Goal: Information Seeking & Learning: Compare options

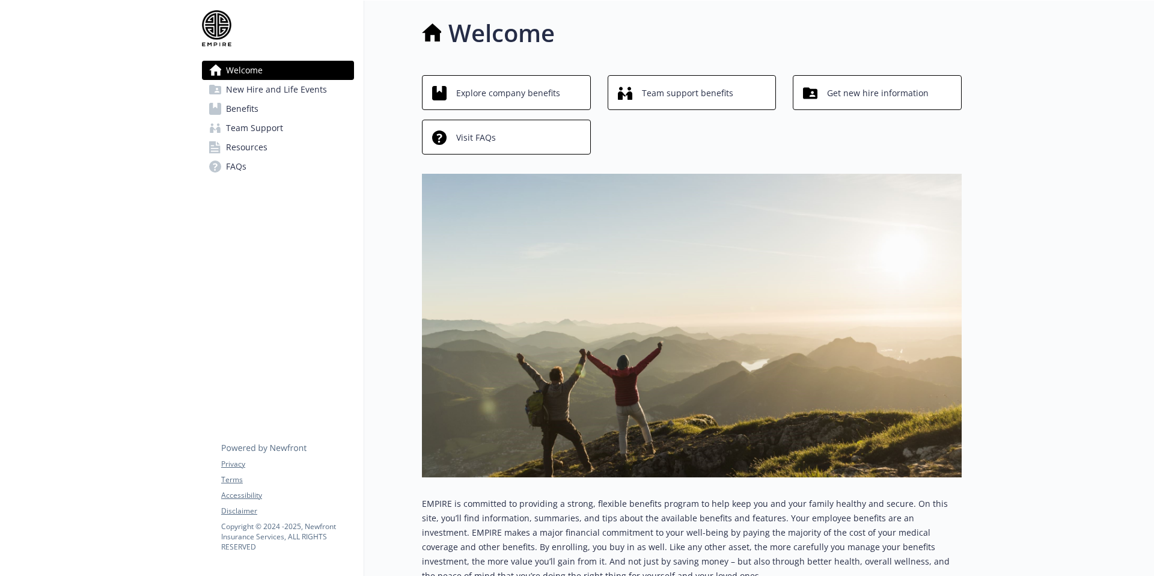
click at [242, 105] on span "Benefits" at bounding box center [242, 108] width 32 height 19
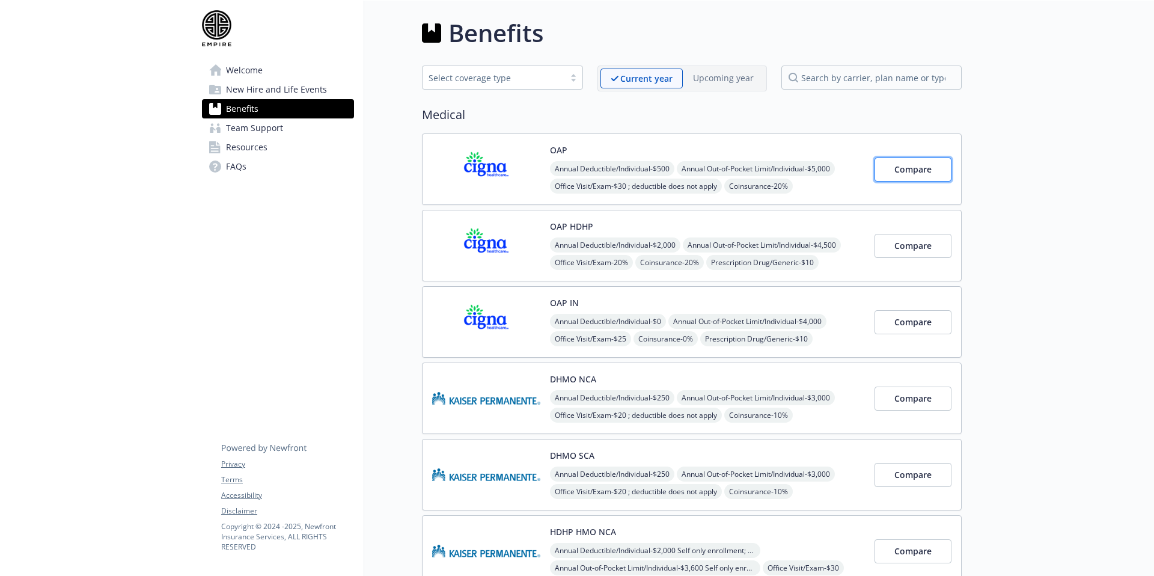
click at [890, 174] on button "Compare" at bounding box center [912, 169] width 77 height 24
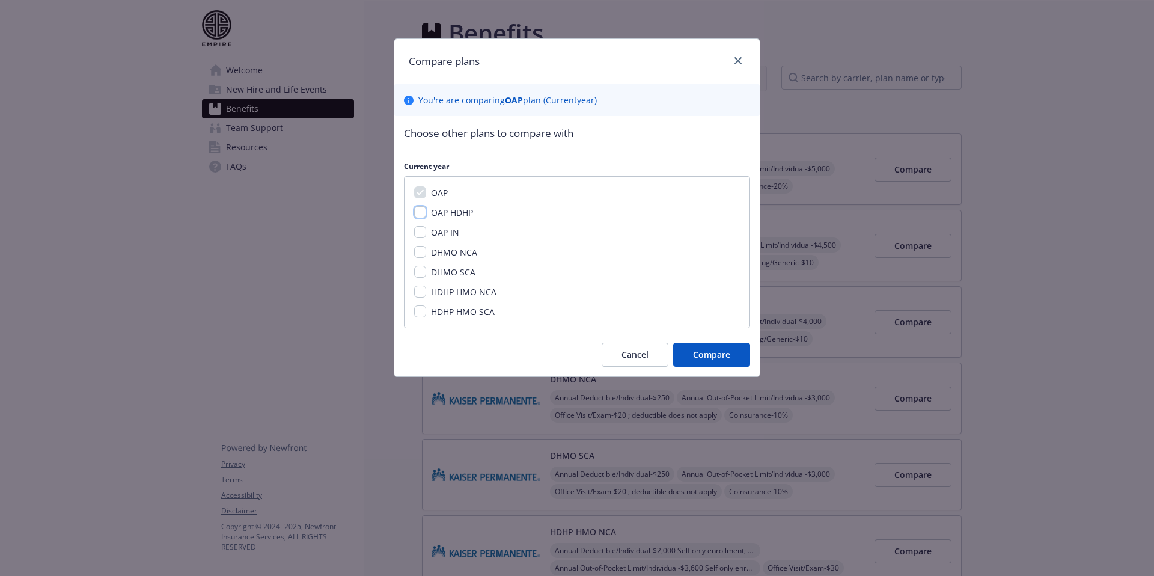
click at [422, 212] on input "OAP HDHP" at bounding box center [420, 212] width 12 height 12
checkbox input "true"
click at [423, 232] on input "OAP IN" at bounding box center [420, 232] width 12 height 12
checkbox input "true"
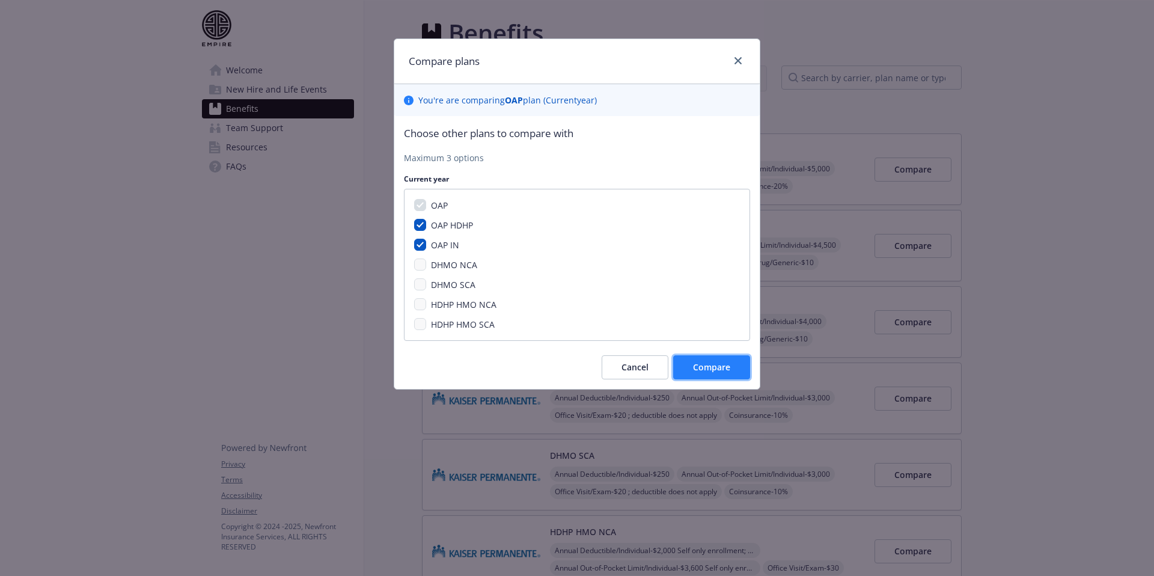
click at [709, 368] on span "Compare" at bounding box center [711, 366] width 37 height 11
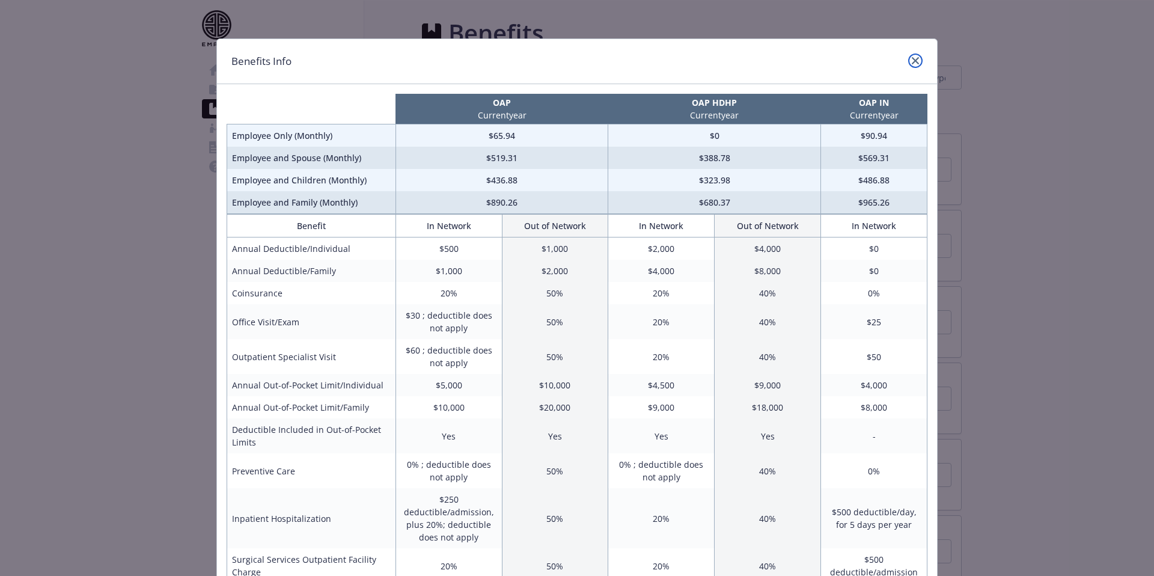
click at [913, 54] on link "close" at bounding box center [915, 60] width 14 height 14
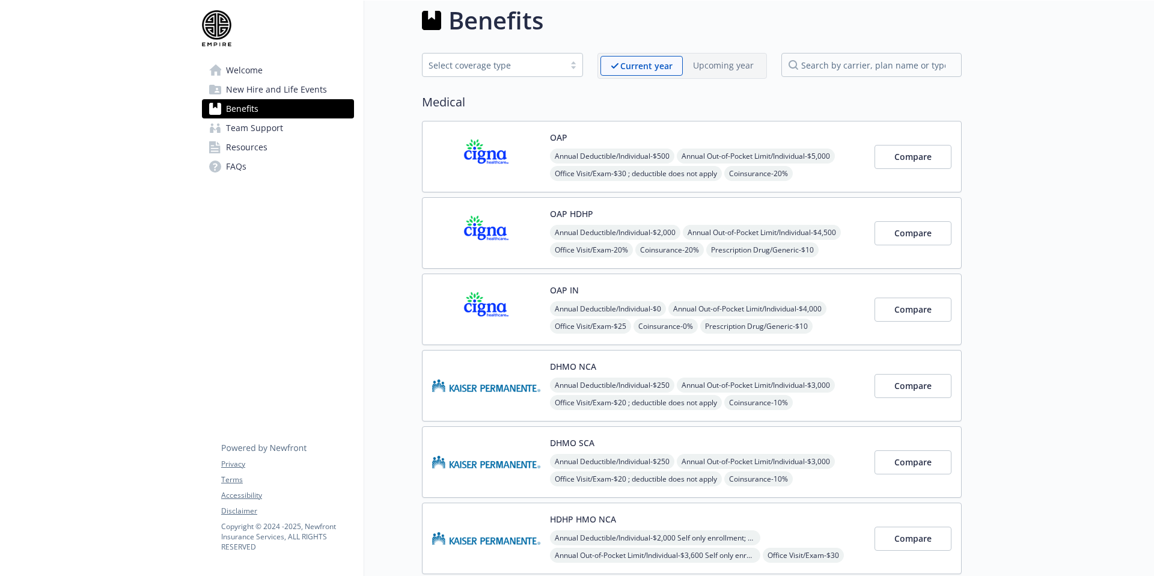
scroll to position [16, 0]
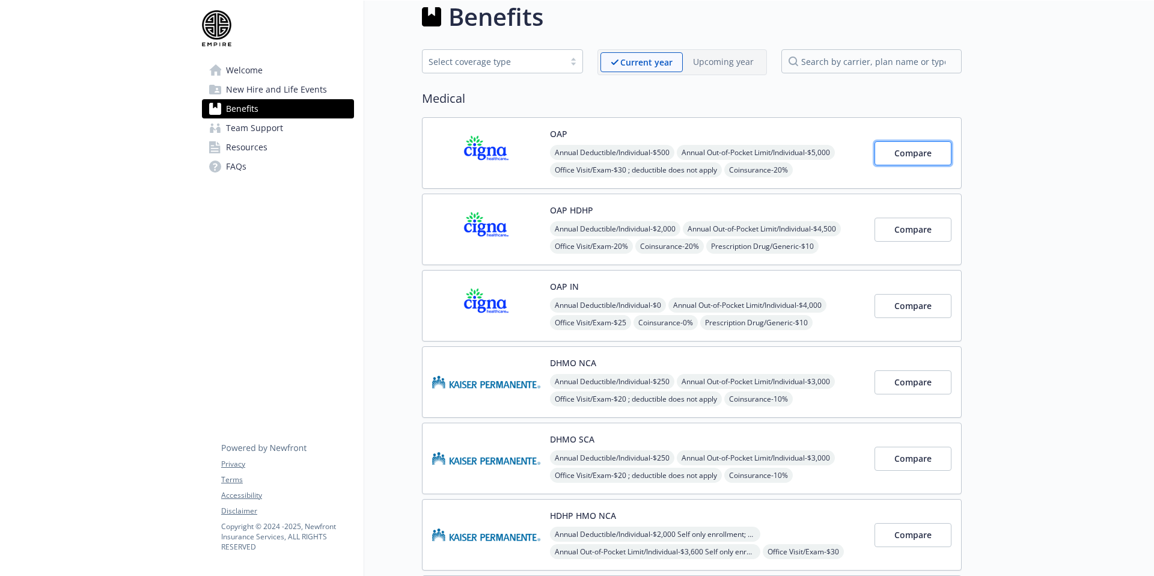
click at [926, 157] on span "Compare" at bounding box center [912, 152] width 37 height 11
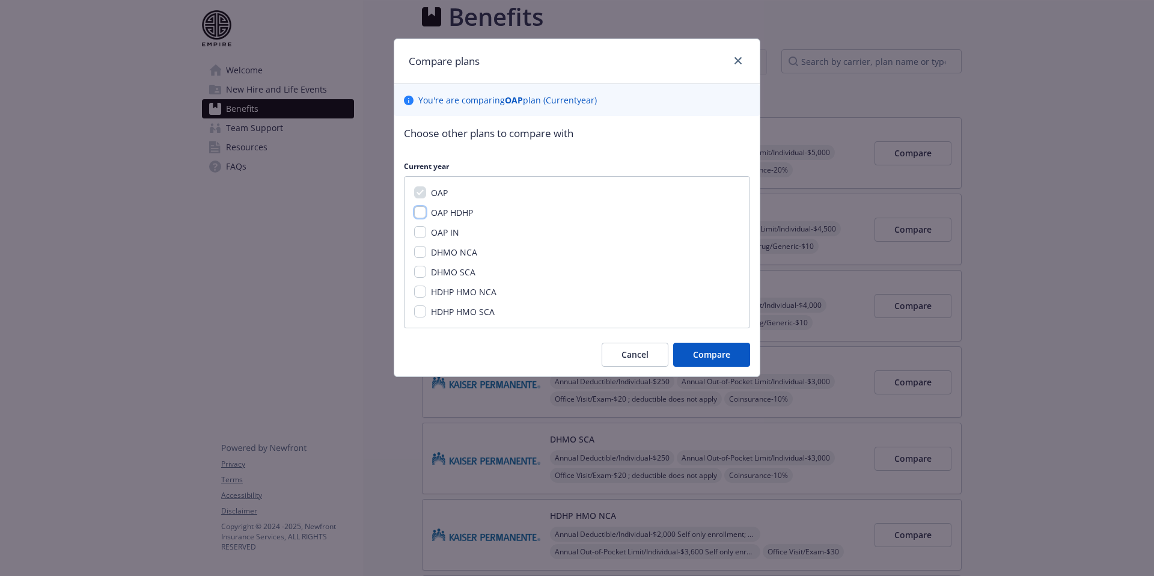
click at [421, 214] on input "OAP HDHP" at bounding box center [420, 212] width 12 height 12
checkbox input "true"
click at [419, 233] on input "OAP IN" at bounding box center [420, 232] width 12 height 12
checkbox input "true"
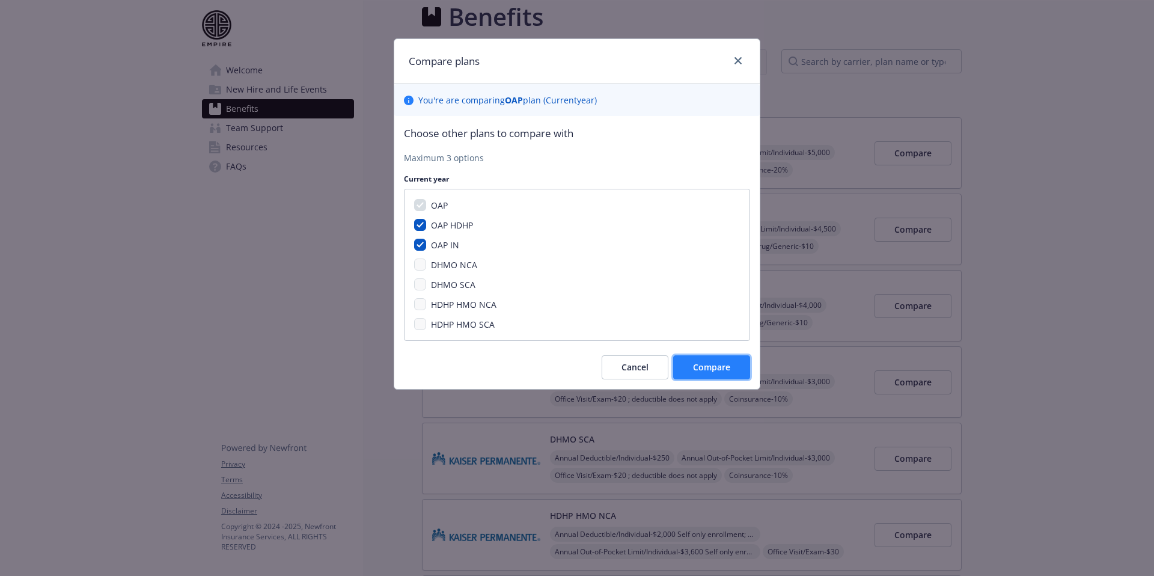
click at [702, 365] on span "Compare" at bounding box center [711, 366] width 37 height 11
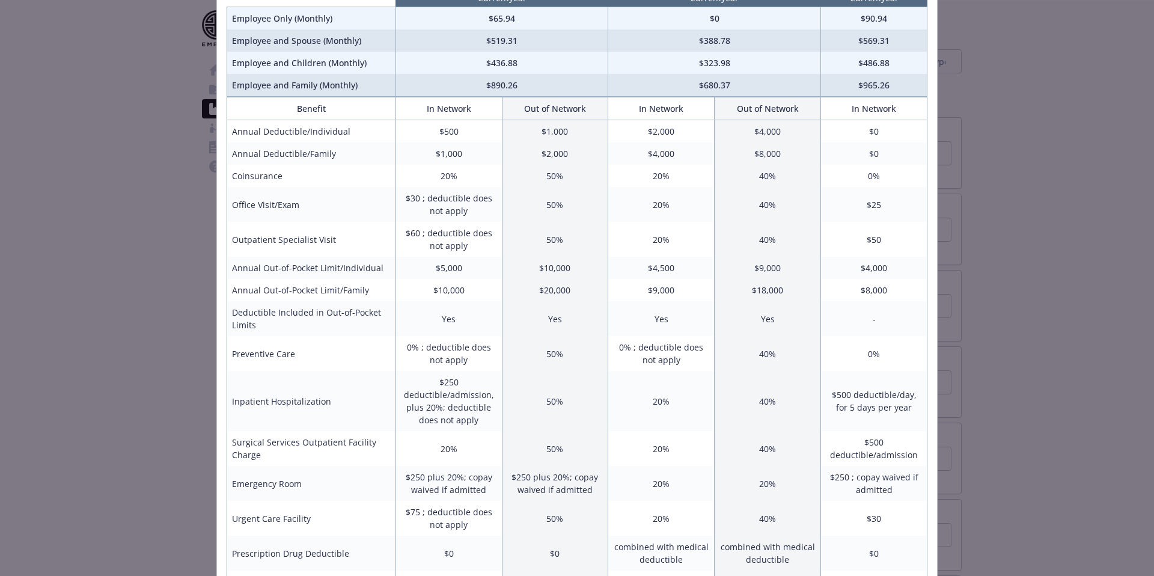
scroll to position [216, 0]
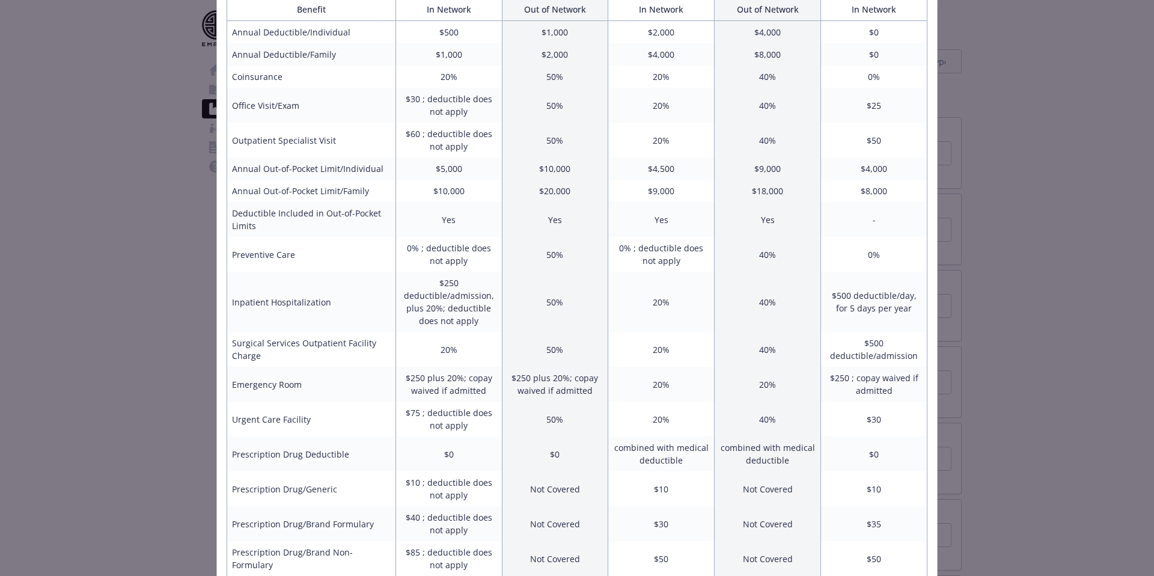
click at [975, 257] on div "Benefits Info OAP Current year OAP HDHP Current year OAP IN Current year Employ…" at bounding box center [577, 288] width 1154 height 576
click at [1013, 258] on div "Benefits Info OAP Current year OAP HDHP Current year OAP IN Current year Employ…" at bounding box center [577, 288] width 1154 height 576
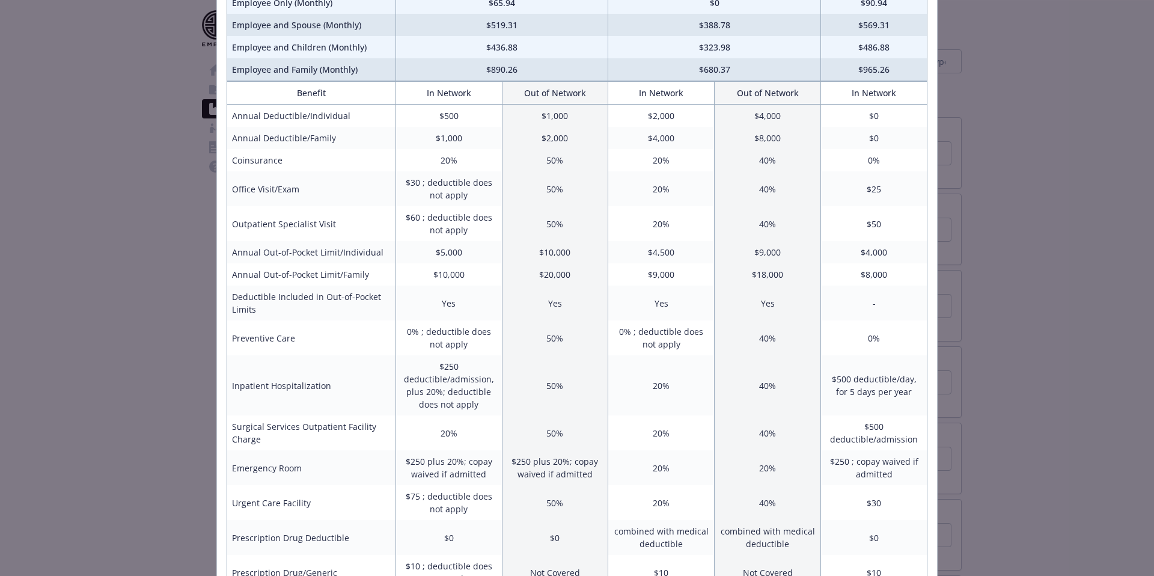
scroll to position [0, 0]
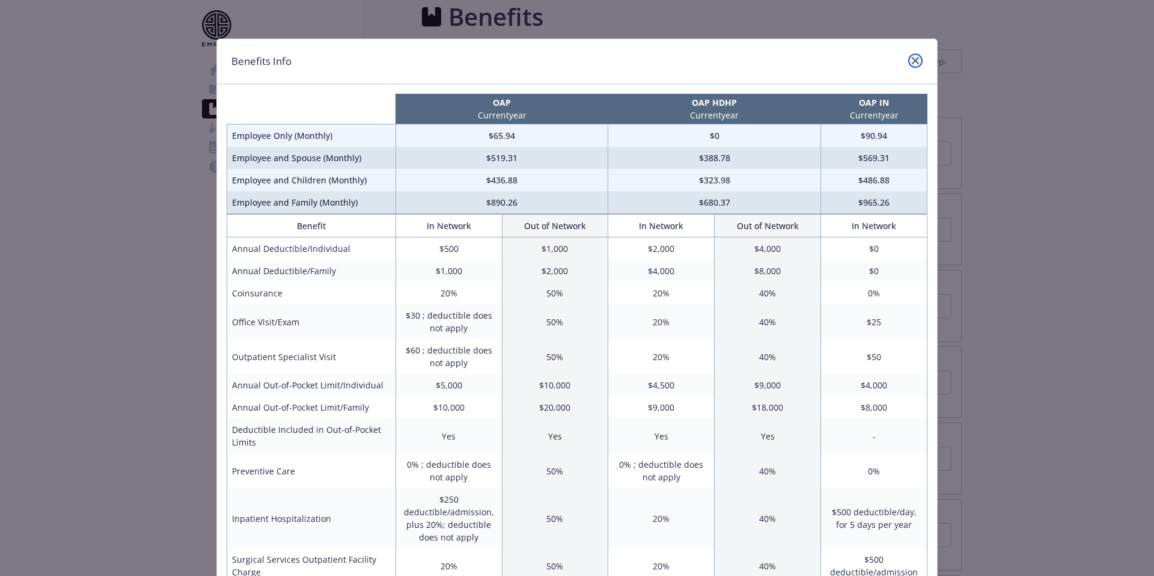
click at [911, 55] on link "close" at bounding box center [915, 60] width 14 height 14
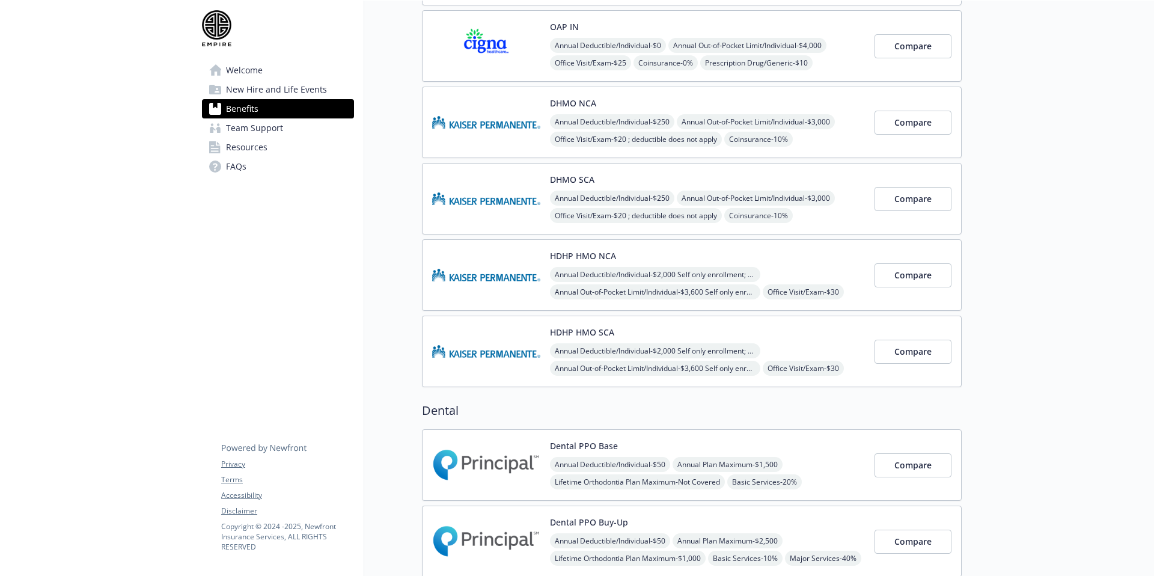
scroll to position [275, 0]
click at [909, 121] on span "Compare" at bounding box center [912, 123] width 37 height 11
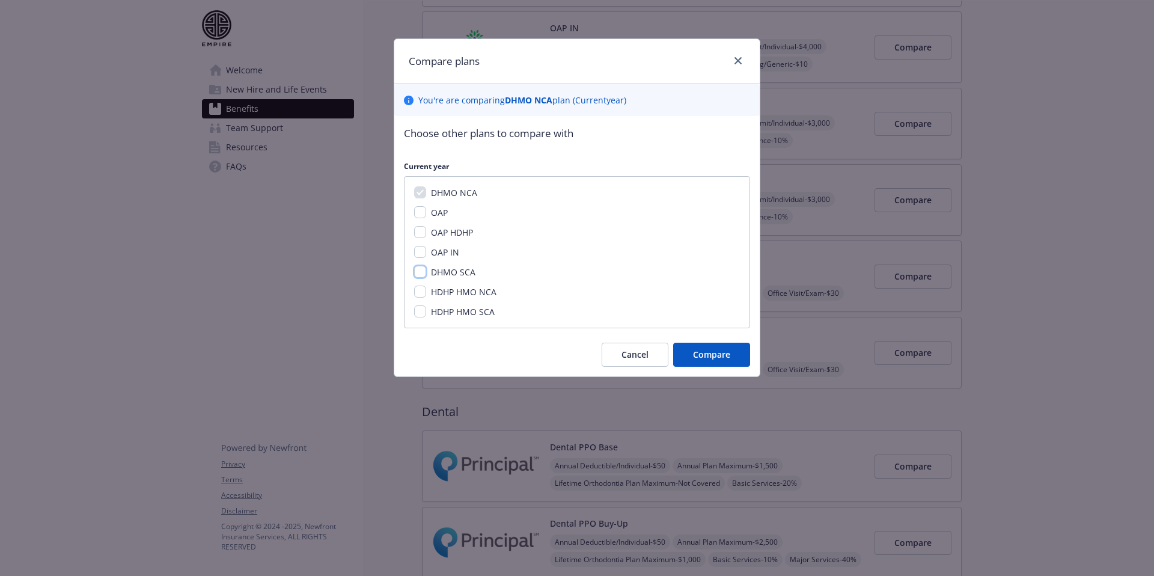
click at [420, 270] on input "DHMO SCA" at bounding box center [420, 272] width 12 height 12
checkbox input "true"
click at [419, 291] on input "HDHP HMO NCA" at bounding box center [420, 291] width 12 height 12
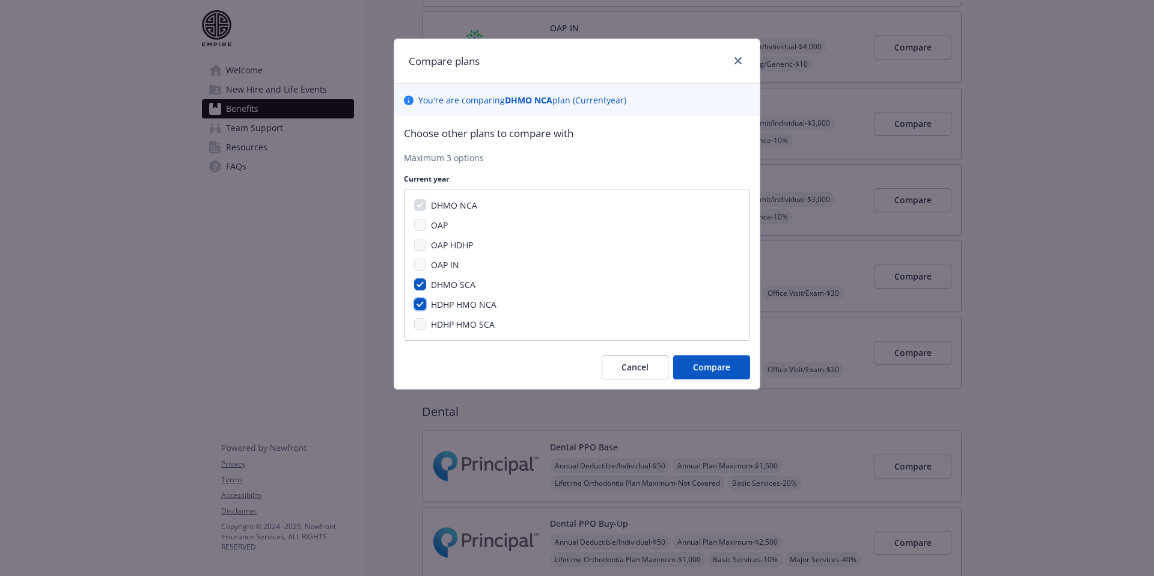
click at [419, 300] on input "HDHP HMO NCA" at bounding box center [420, 304] width 12 height 12
checkbox input "false"
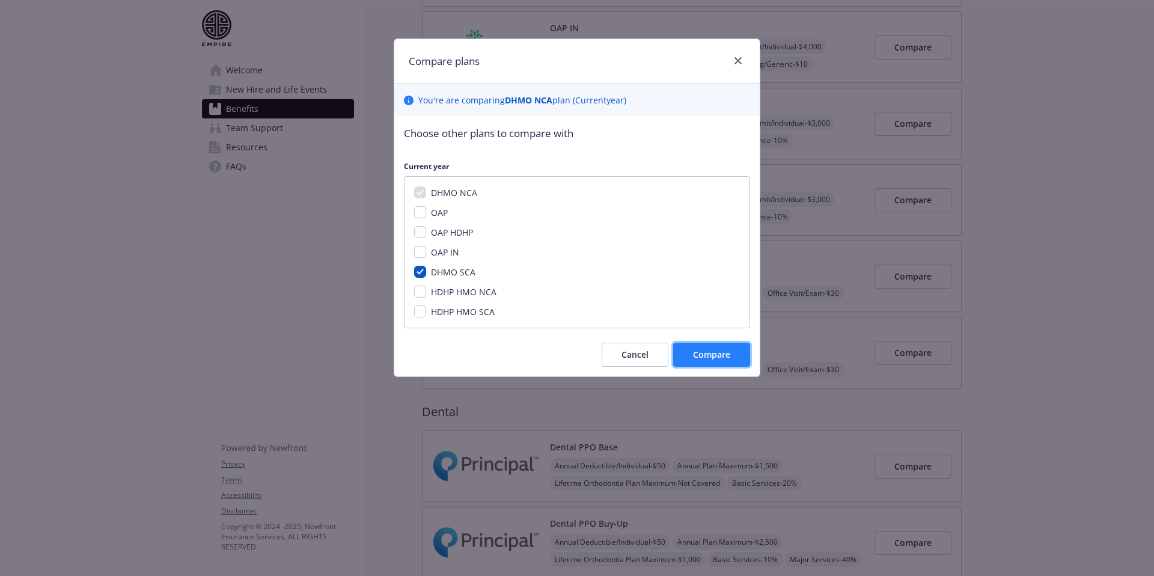
click at [717, 352] on span "Compare" at bounding box center [711, 354] width 37 height 11
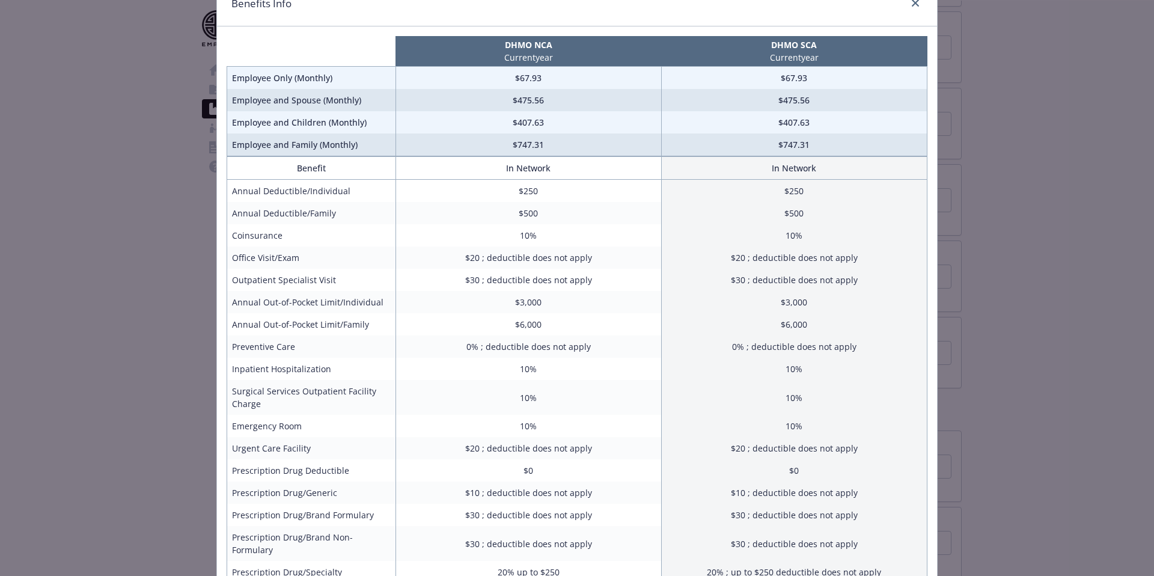
scroll to position [0, 0]
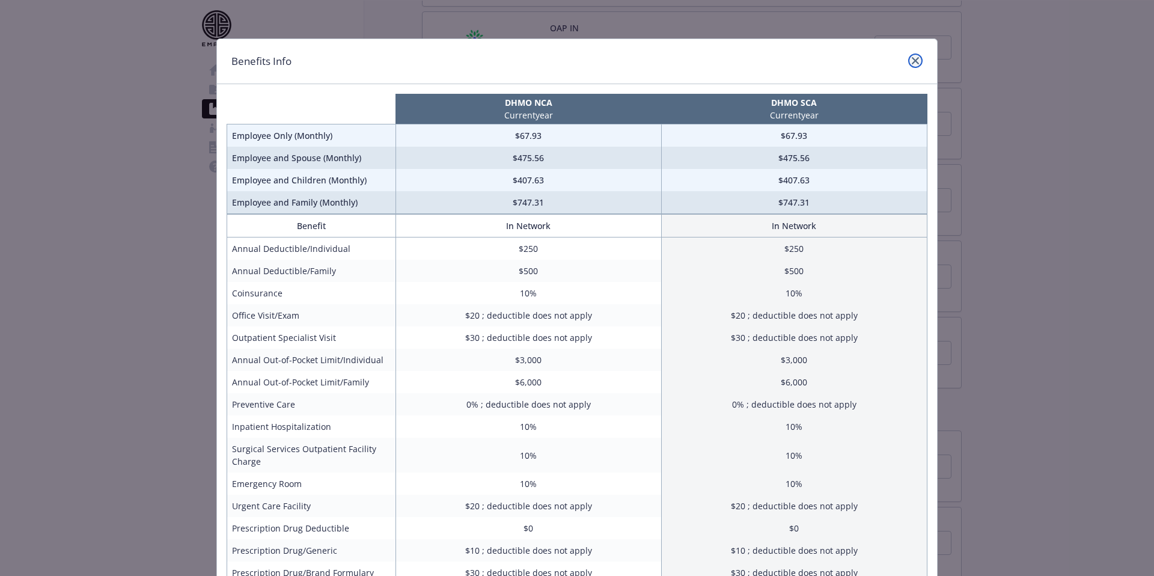
click at [914, 59] on icon "close" at bounding box center [915, 60] width 7 height 7
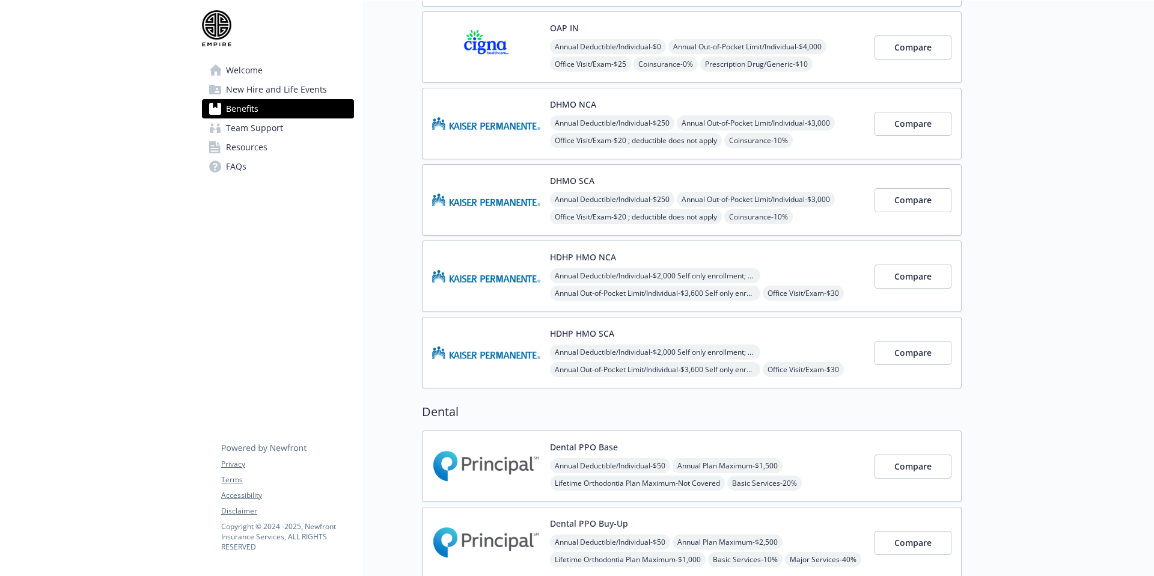
scroll to position [277, 0]
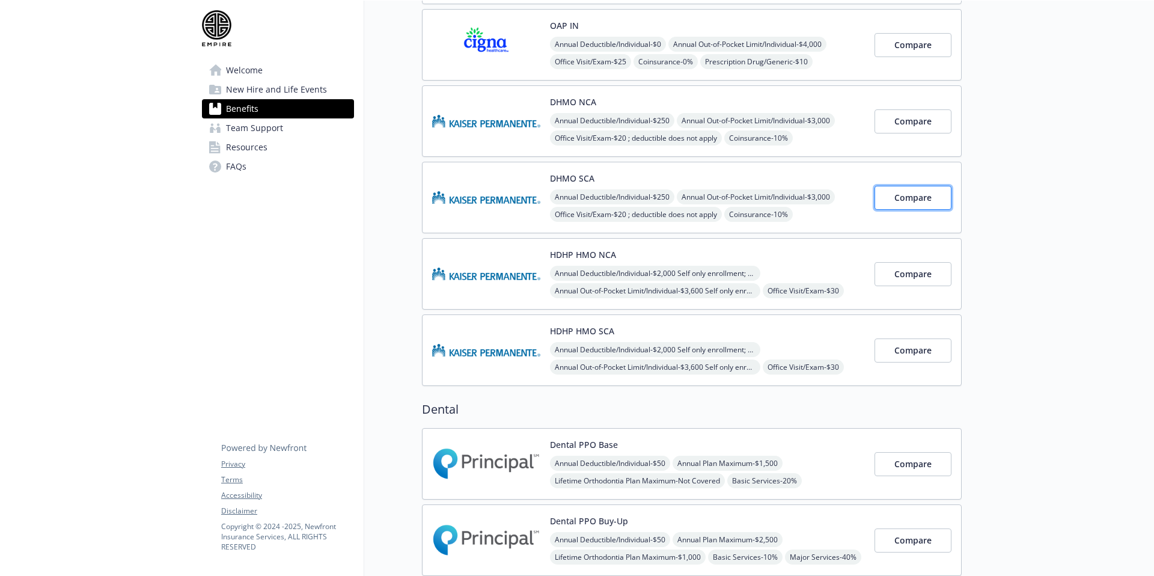
click at [921, 199] on span "Compare" at bounding box center [912, 197] width 37 height 11
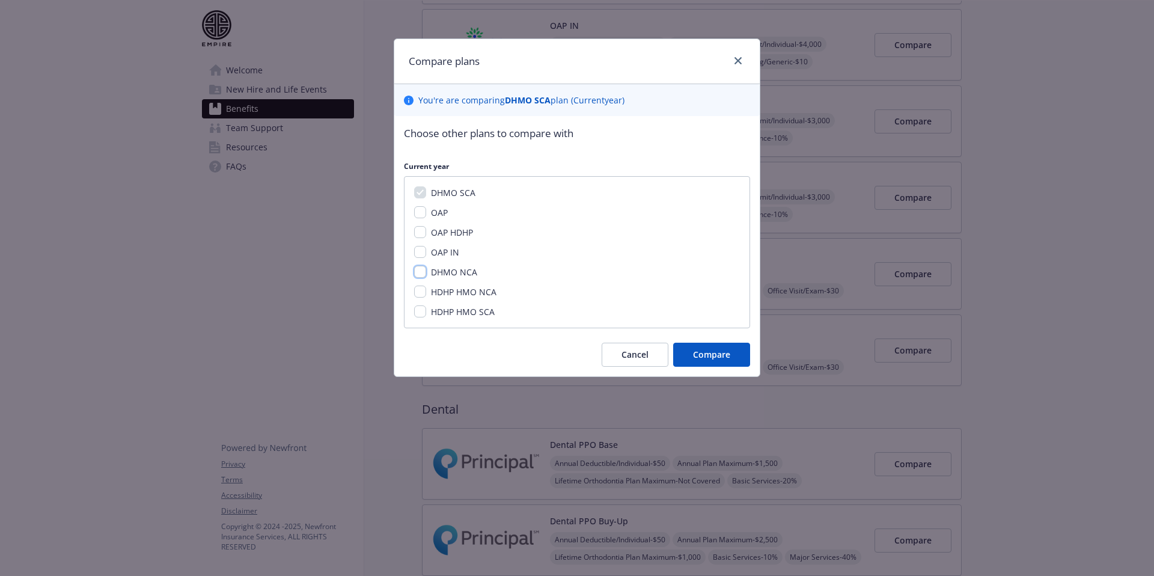
click at [424, 271] on input "DHMO NCA" at bounding box center [420, 272] width 12 height 12
checkbox input "true"
click at [733, 352] on button "Compare" at bounding box center [711, 355] width 77 height 24
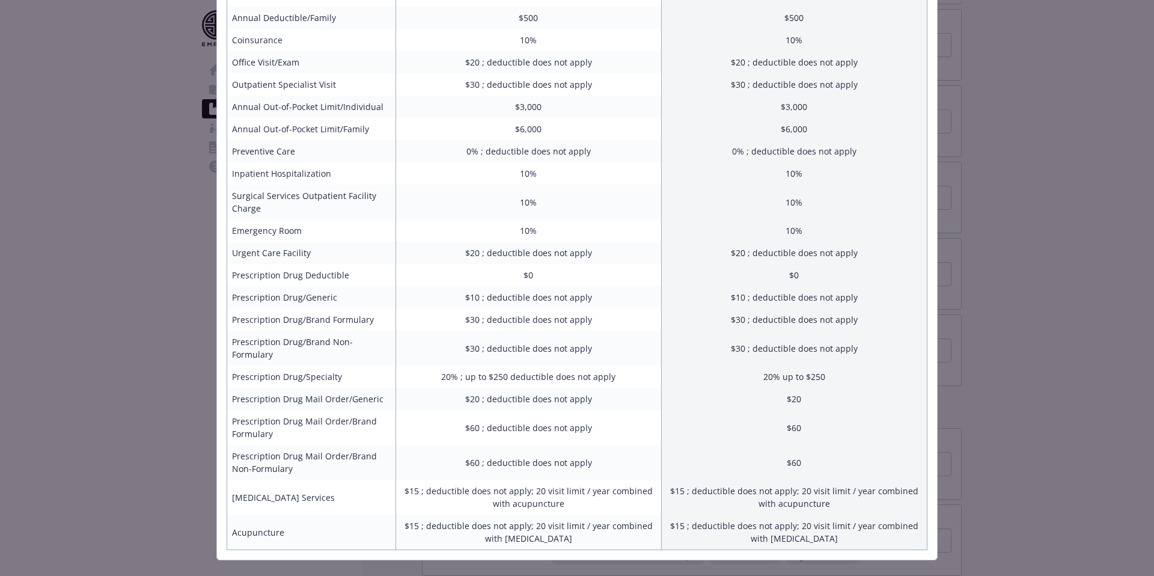
scroll to position [0, 0]
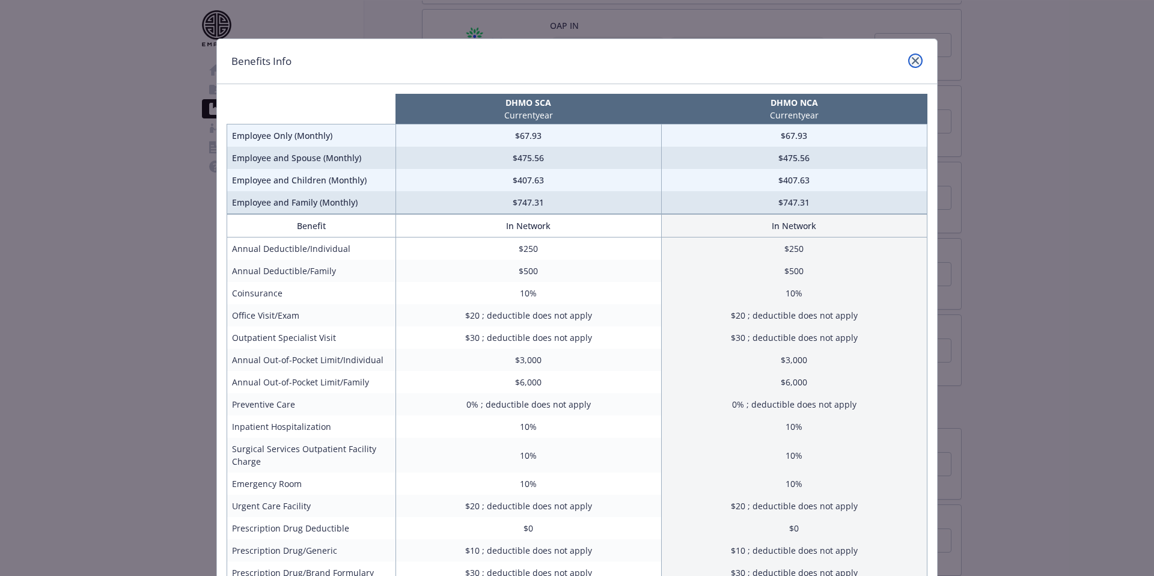
click at [919, 54] on link "close" at bounding box center [915, 60] width 14 height 14
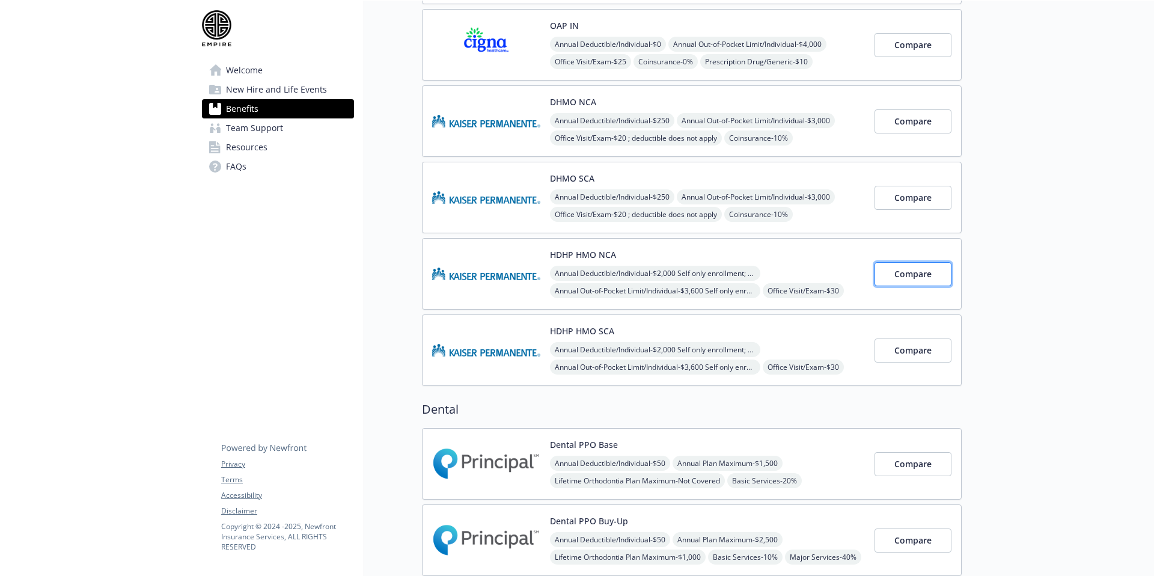
click at [911, 278] on span "Compare" at bounding box center [912, 273] width 37 height 11
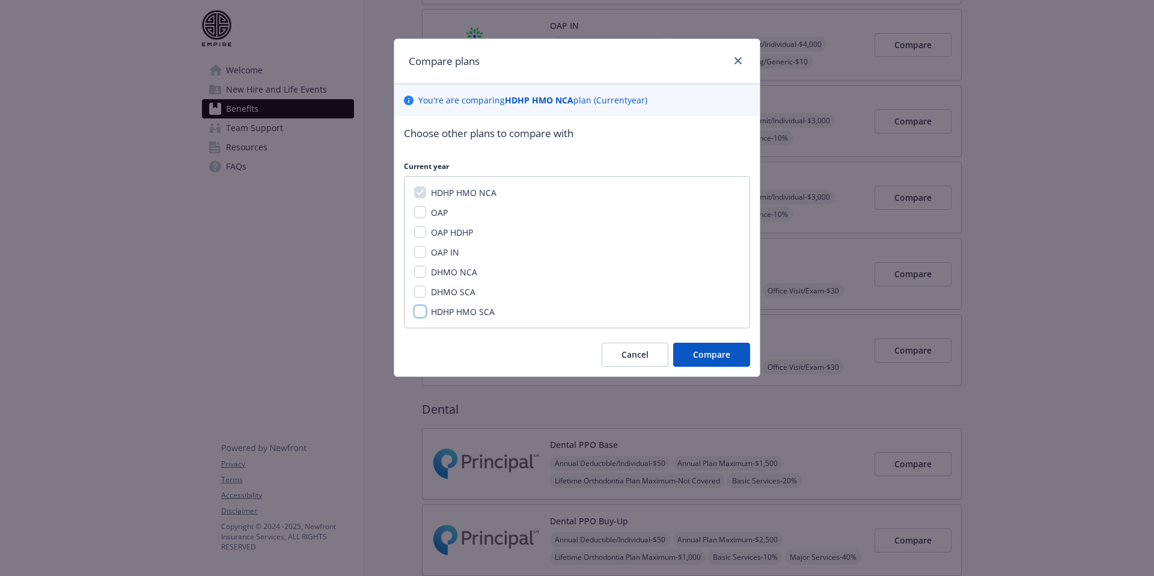
click at [417, 313] on input "HDHP HMO SCA" at bounding box center [420, 311] width 12 height 12
checkbox input "true"
click at [715, 346] on button "Compare" at bounding box center [711, 355] width 77 height 24
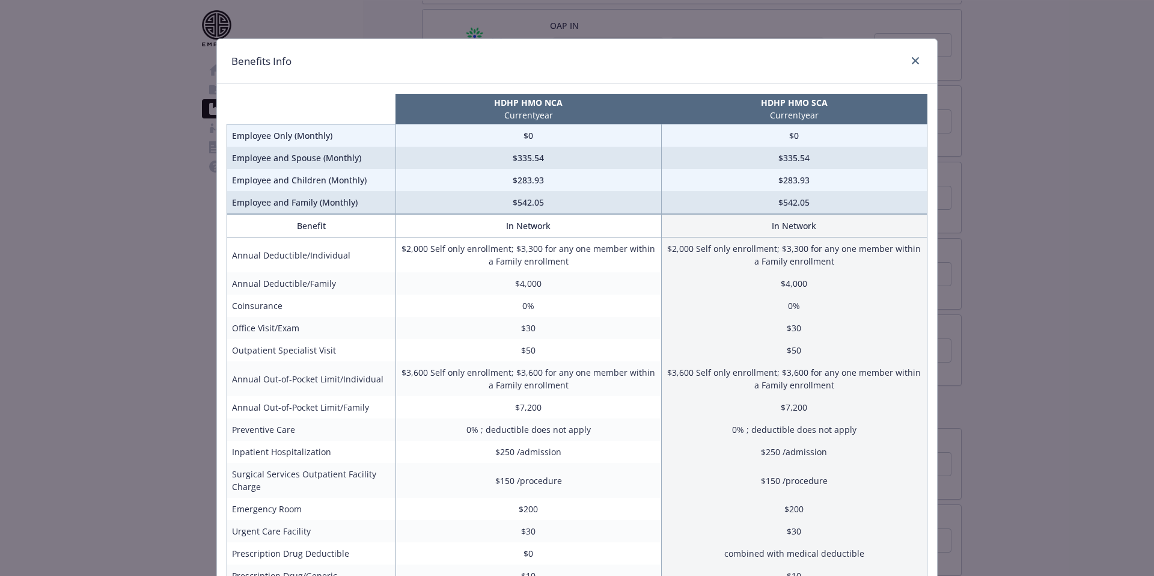
scroll to position [263, 0]
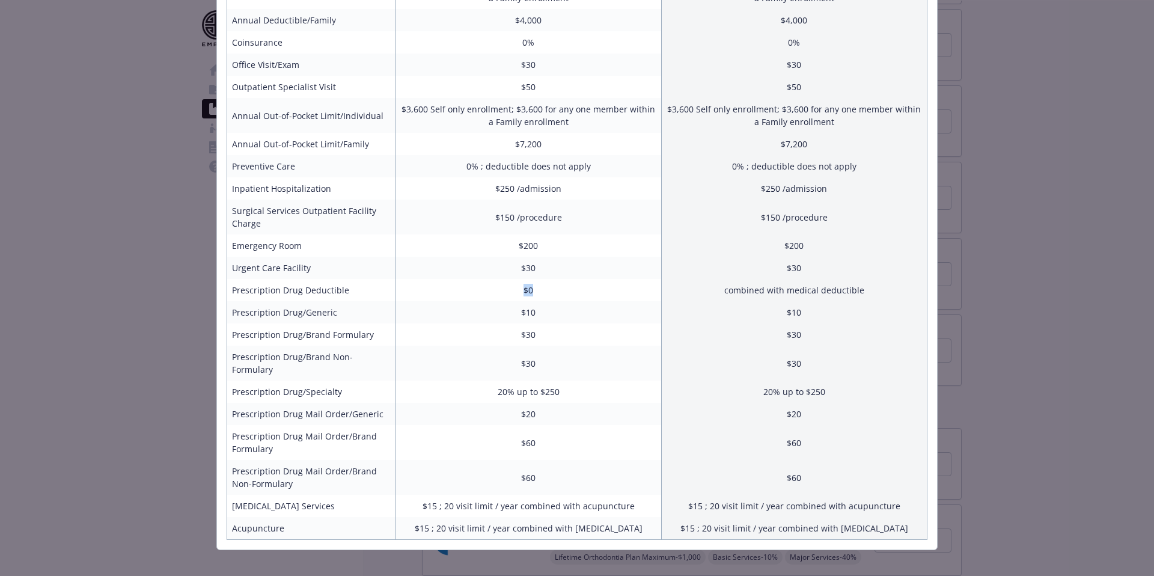
drag, startPoint x: 528, startPoint y: 288, endPoint x: 489, endPoint y: 286, distance: 39.7
click at [489, 286] on td "$0" at bounding box center [528, 290] width 266 height 22
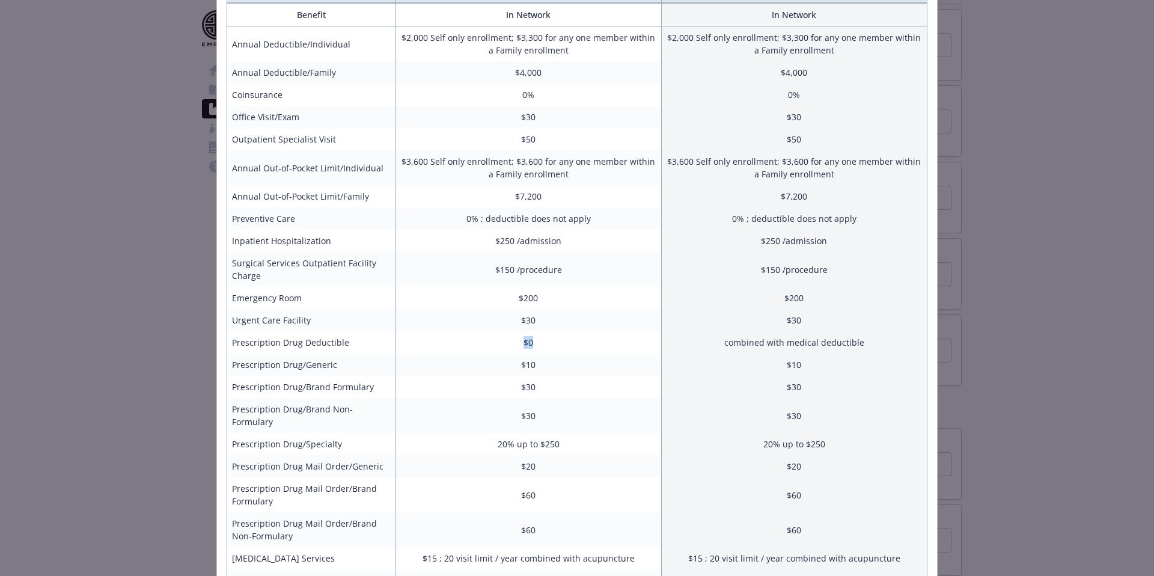
scroll to position [0, 0]
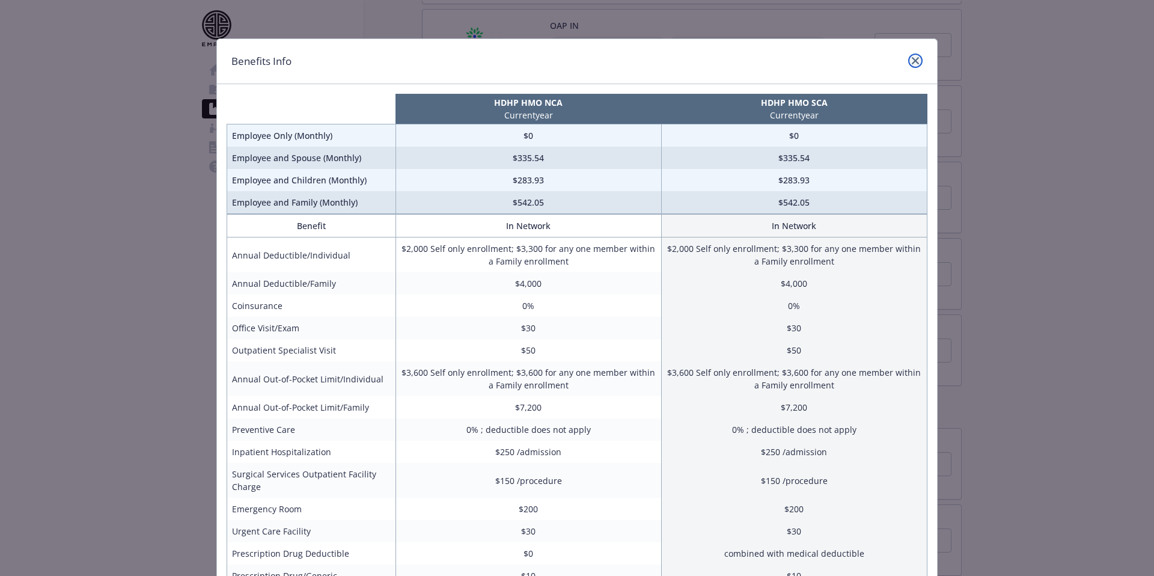
click at [920, 61] on link "close" at bounding box center [915, 60] width 14 height 14
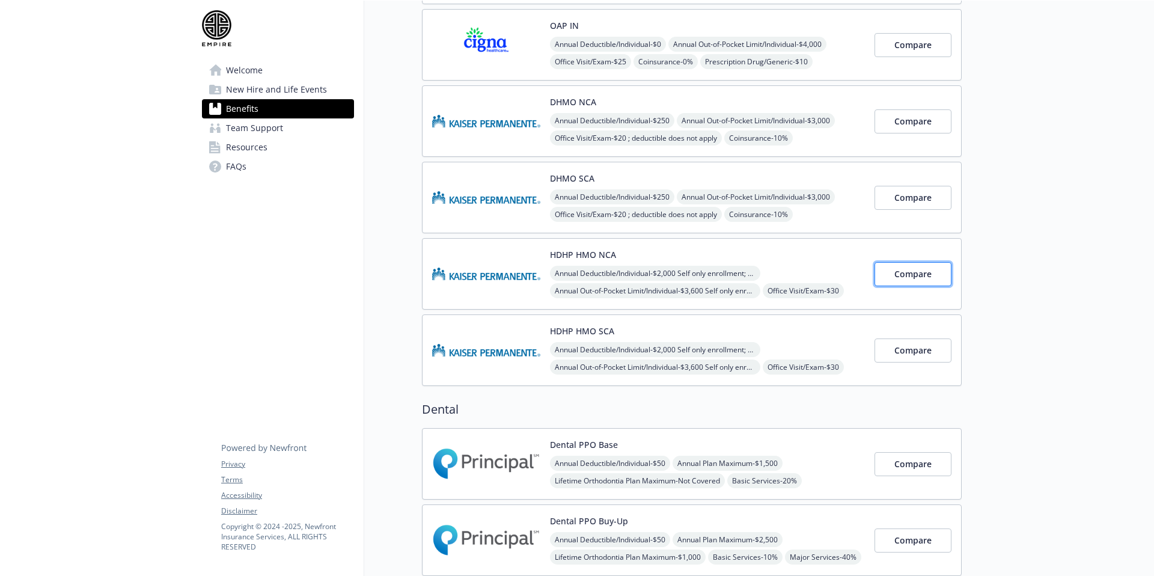
click at [925, 275] on span "Compare" at bounding box center [912, 273] width 37 height 11
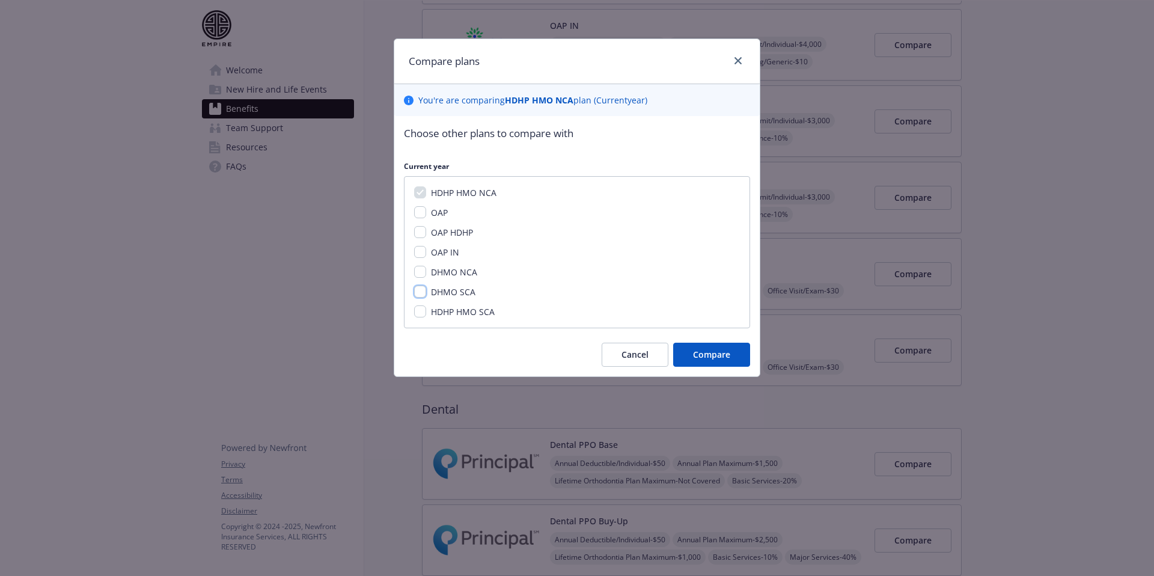
click at [423, 290] on input "DHMO SCA" at bounding box center [420, 291] width 12 height 12
checkbox input "true"
click at [706, 350] on span "Compare" at bounding box center [711, 354] width 37 height 11
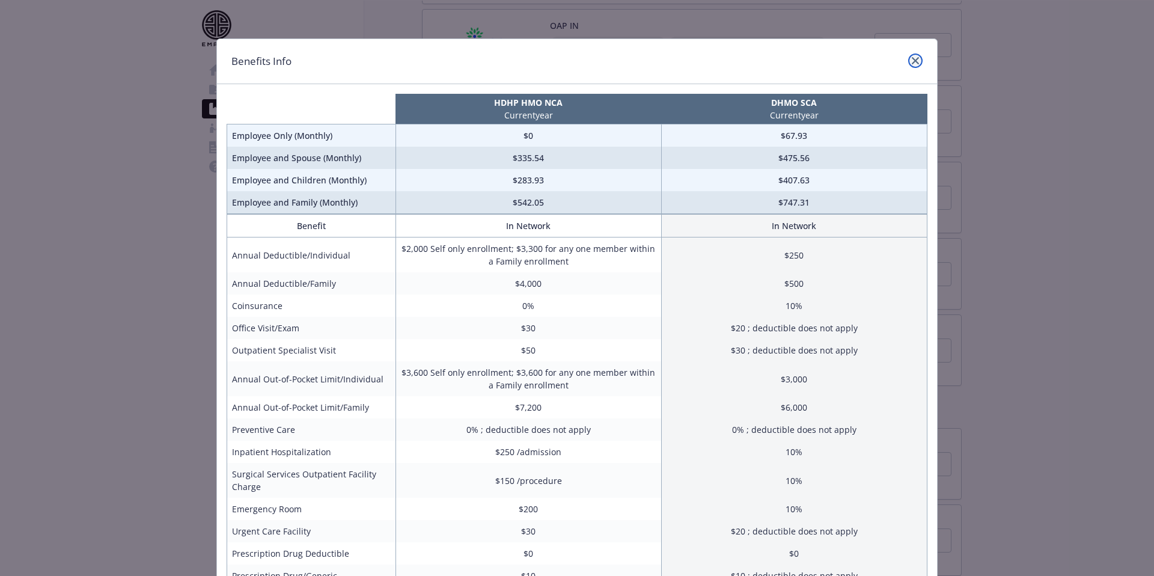
click at [912, 59] on icon "close" at bounding box center [915, 60] width 7 height 7
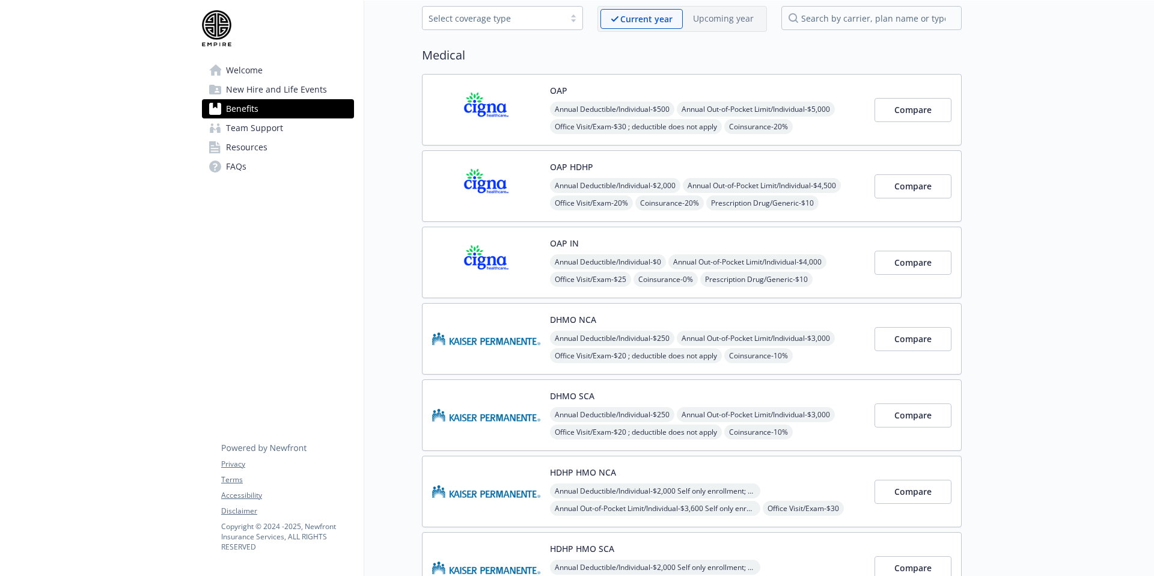
scroll to position [58, 0]
click at [908, 109] on span "Compare" at bounding box center [912, 110] width 37 height 11
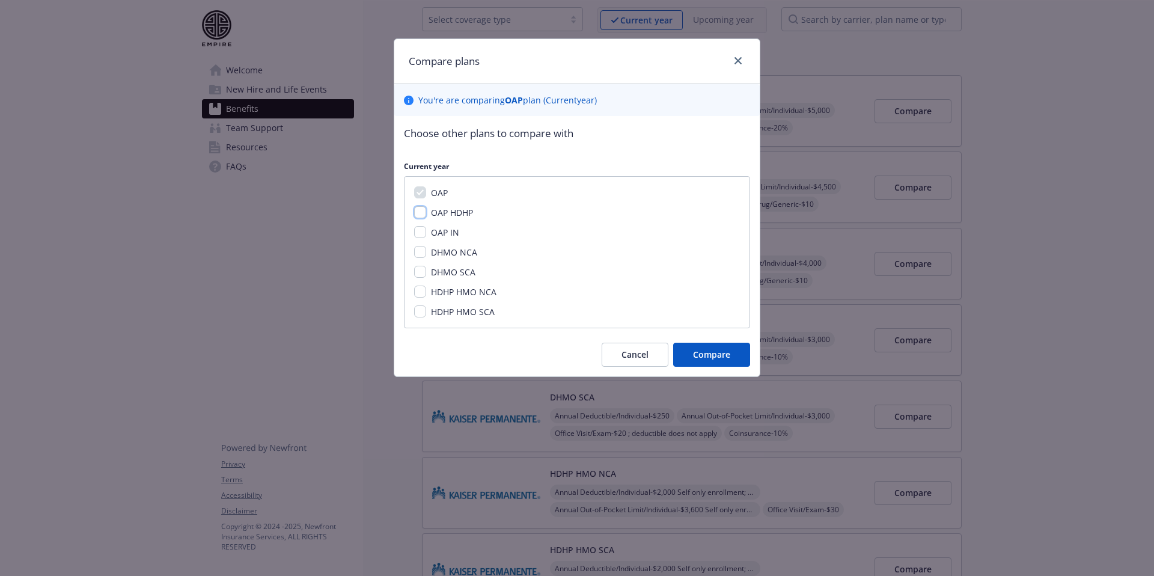
click at [419, 212] on input "OAP HDHP" at bounding box center [420, 212] width 12 height 12
checkbox input "true"
click at [423, 233] on input "OAP IN" at bounding box center [420, 232] width 12 height 12
checkbox input "true"
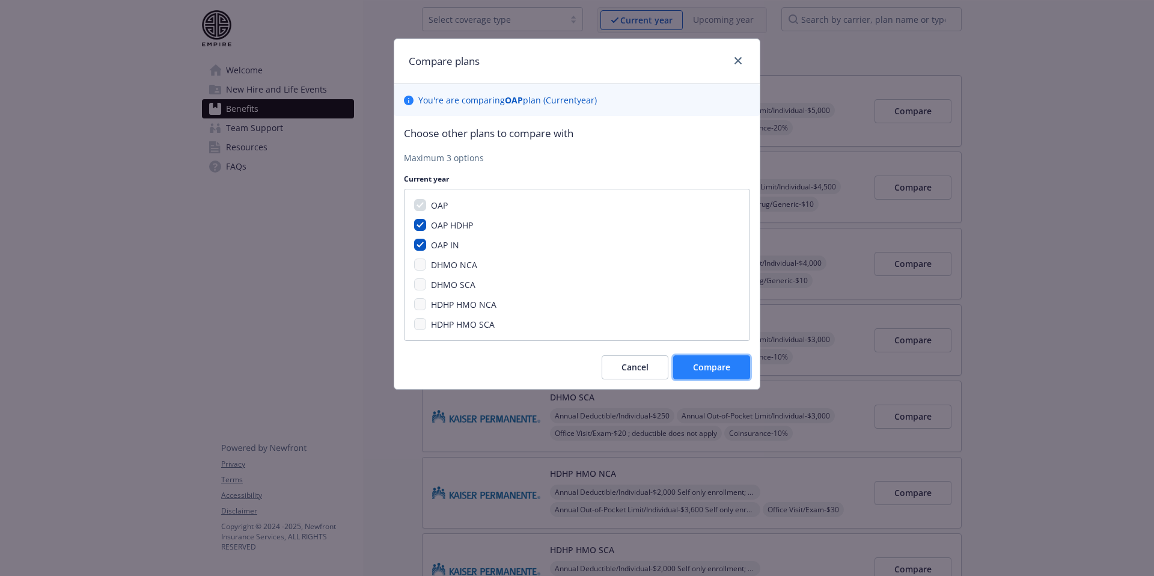
click at [698, 364] on span "Compare" at bounding box center [711, 366] width 37 height 11
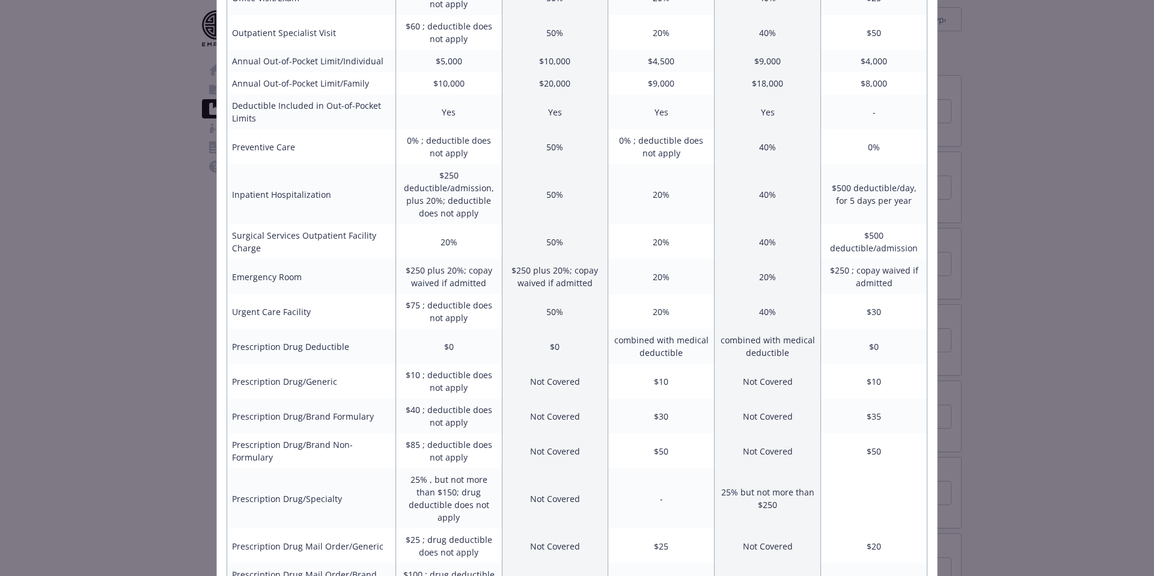
scroll to position [365, 0]
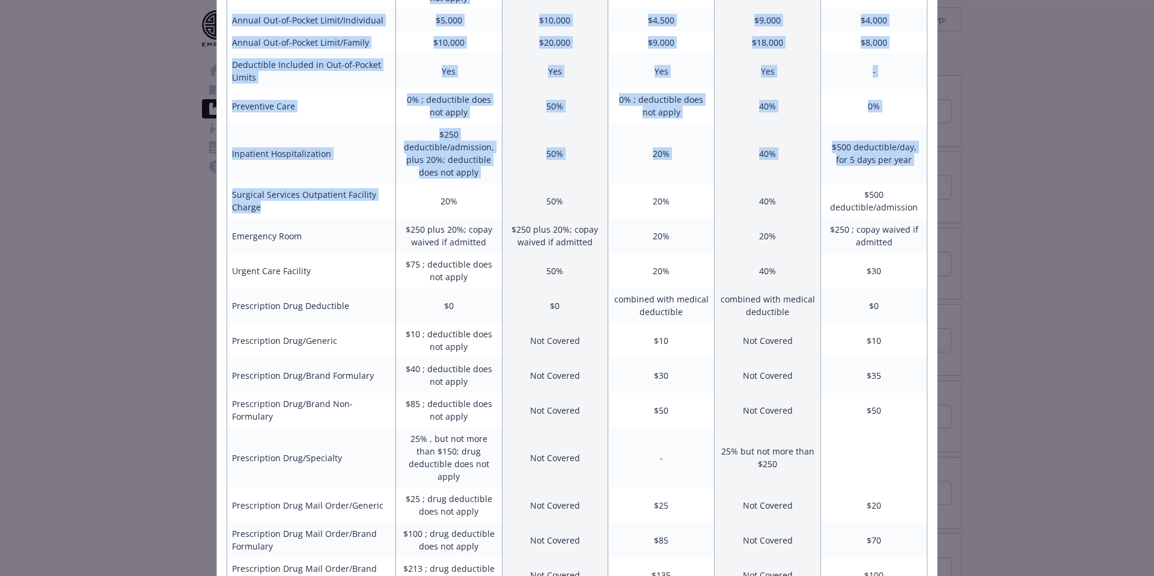
drag, startPoint x: 253, startPoint y: 206, endPoint x: 225, endPoint y: 196, distance: 29.5
click at [225, 196] on div "OAP Current year OAP HDHP Current year OAP IN Current year Employee Only (Month…" at bounding box center [577, 208] width 720 height 978
drag, startPoint x: 318, startPoint y: 209, endPoint x: 311, endPoint y: 209, distance: 7.2
click at [317, 209] on td "Surgical Services Outpatient Facility Charge" at bounding box center [311, 200] width 169 height 35
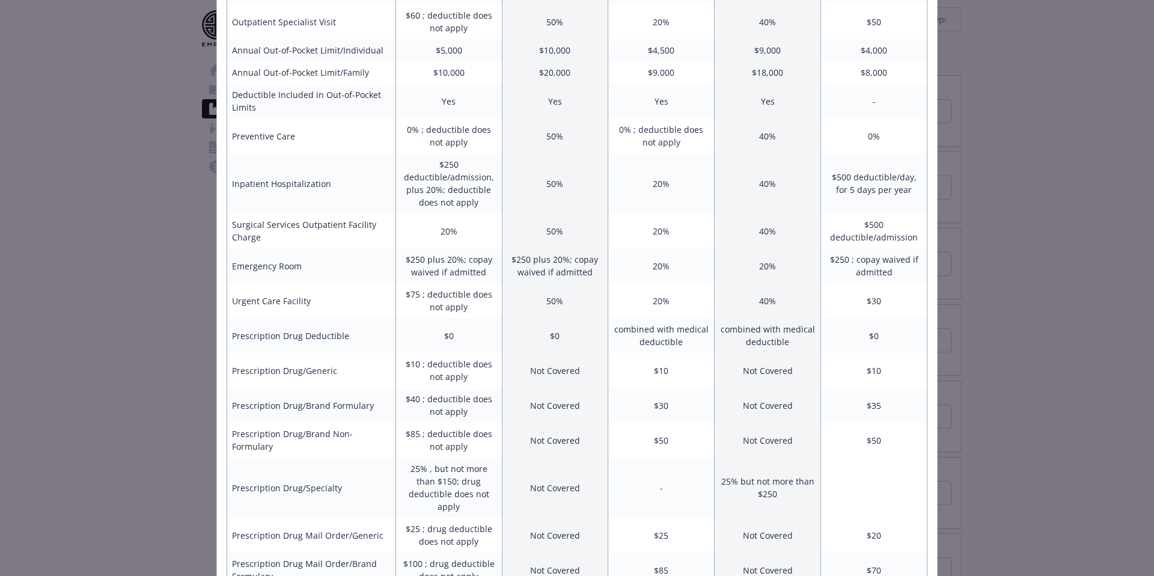
scroll to position [325, 0]
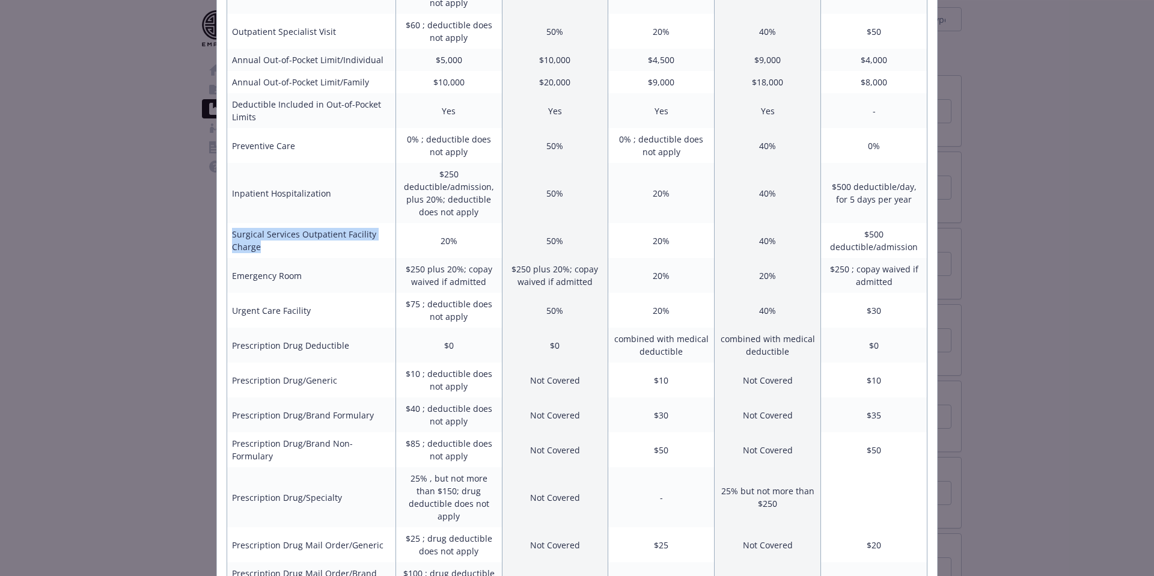
drag, startPoint x: 264, startPoint y: 246, endPoint x: 276, endPoint y: 241, distance: 12.6
click at [231, 234] on td "Surgical Services Outpatient Facility Charge" at bounding box center [311, 240] width 169 height 35
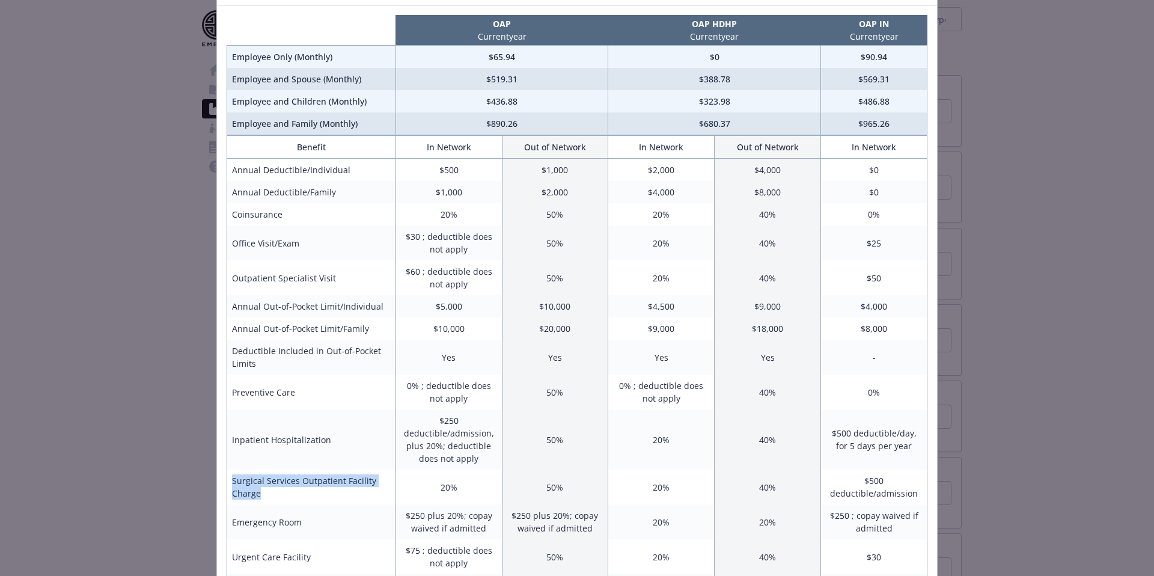
scroll to position [77, 0]
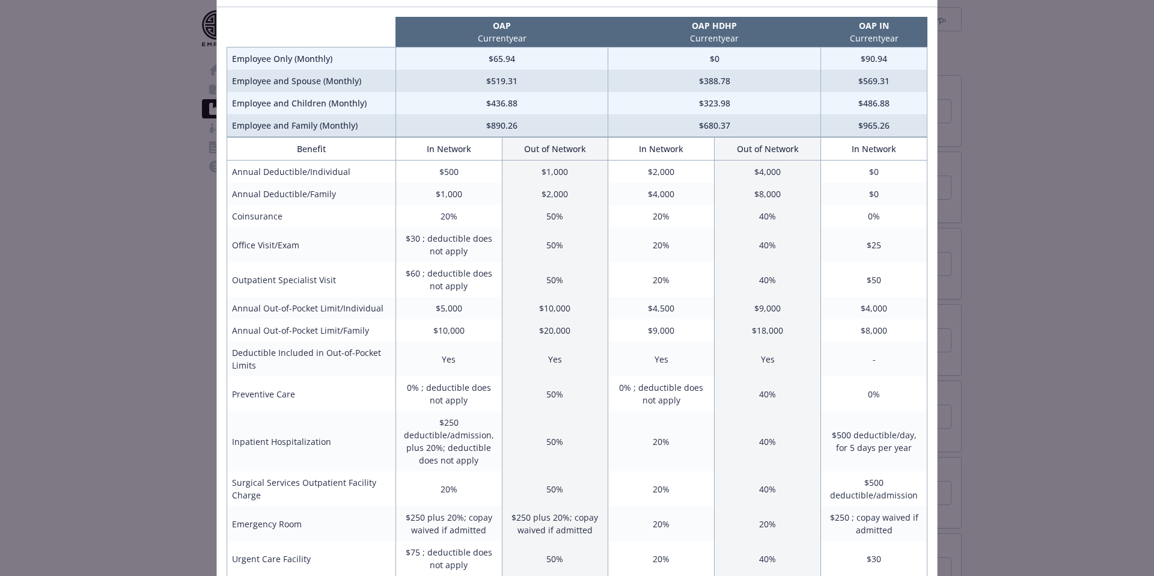
click at [191, 57] on div "Benefits Info OAP Current year OAP HDHP Current year OAP IN Current year Employ…" at bounding box center [577, 288] width 1154 height 576
click at [164, 52] on div "Benefits Info OAP Current year OAP HDHP Current year OAP IN Current year Employ…" at bounding box center [577, 288] width 1154 height 576
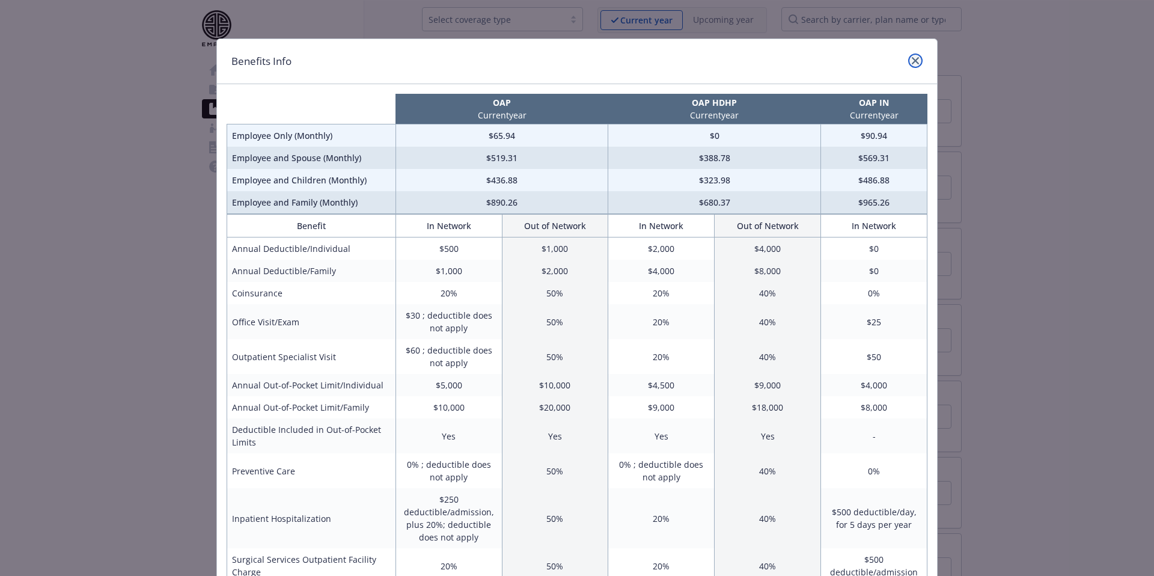
click at [914, 61] on icon "close" at bounding box center [915, 60] width 7 height 7
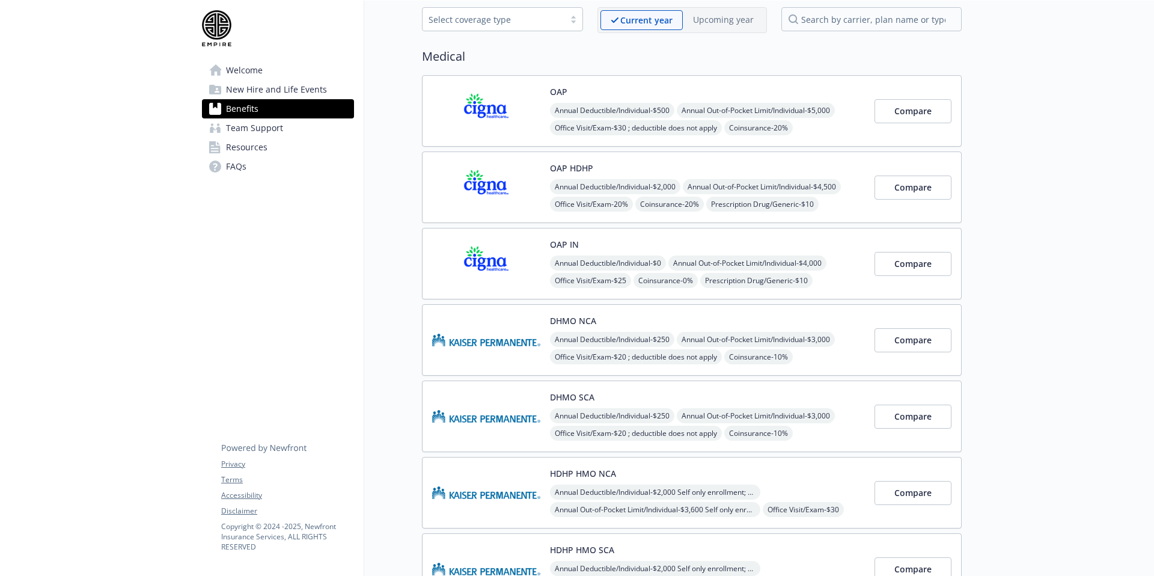
click at [208, 31] on img at bounding box center [216, 28] width 29 height 36
click at [218, 31] on img at bounding box center [216, 28] width 29 height 36
click at [237, 72] on span "Welcome" at bounding box center [244, 70] width 37 height 19
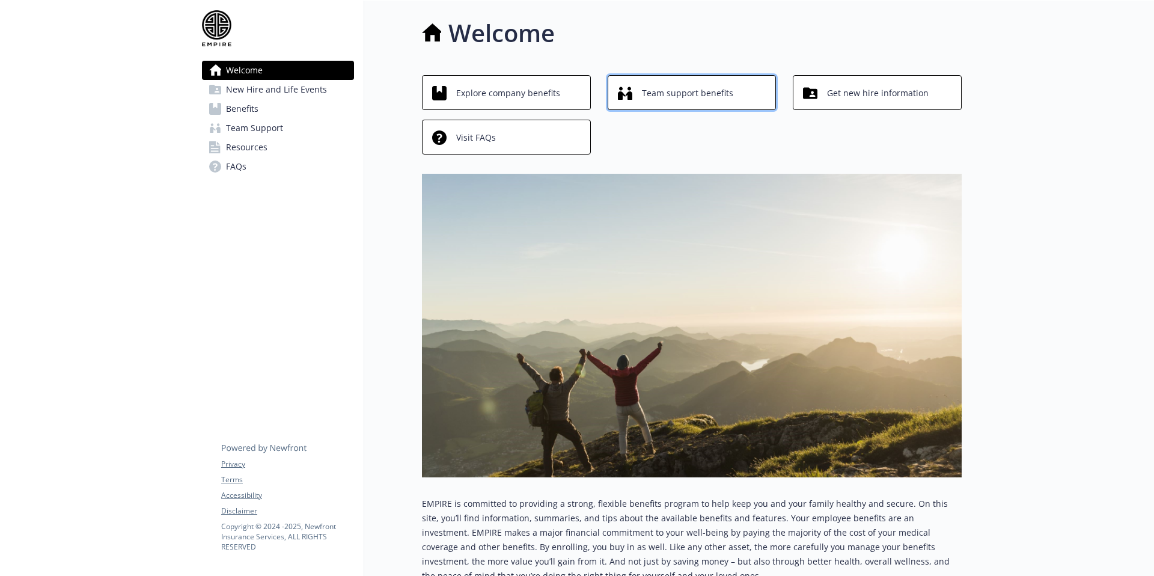
click at [661, 92] on span "Team support benefits" at bounding box center [687, 93] width 91 height 23
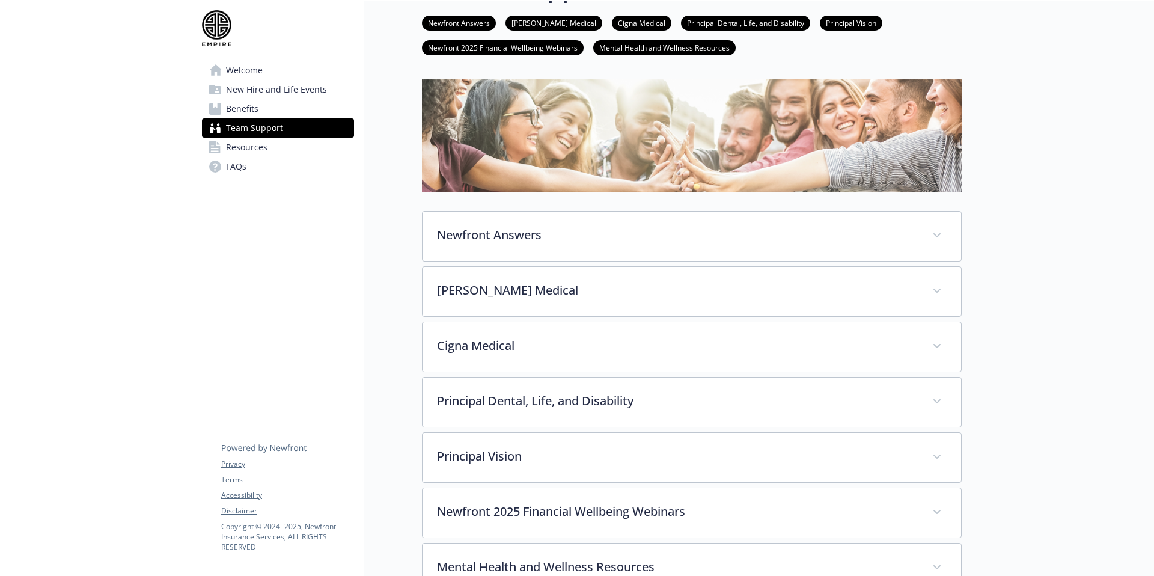
scroll to position [49, 0]
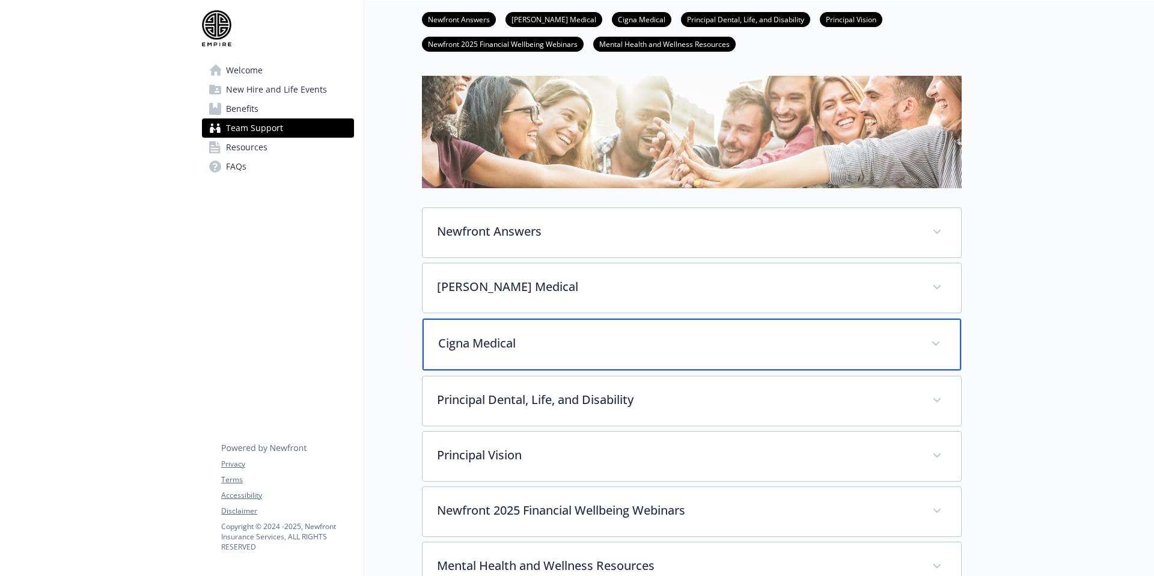
click at [493, 345] on p "Cigna Medical" at bounding box center [677, 343] width 478 height 18
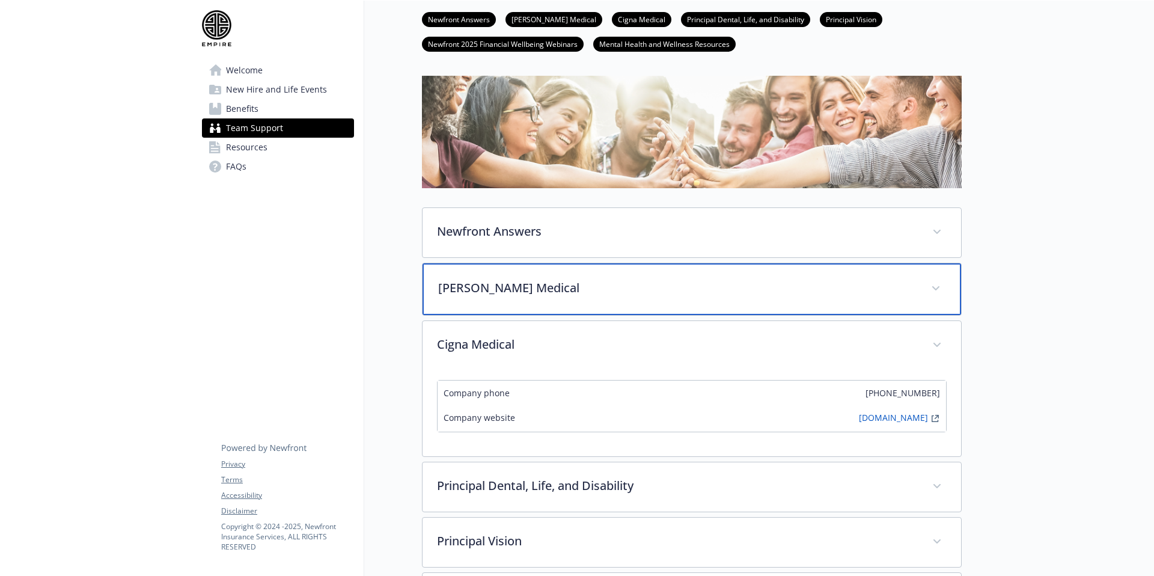
drag, startPoint x: 488, startPoint y: 290, endPoint x: 480, endPoint y: 288, distance: 8.5
click at [488, 290] on p "[PERSON_NAME] Medical" at bounding box center [677, 288] width 478 height 18
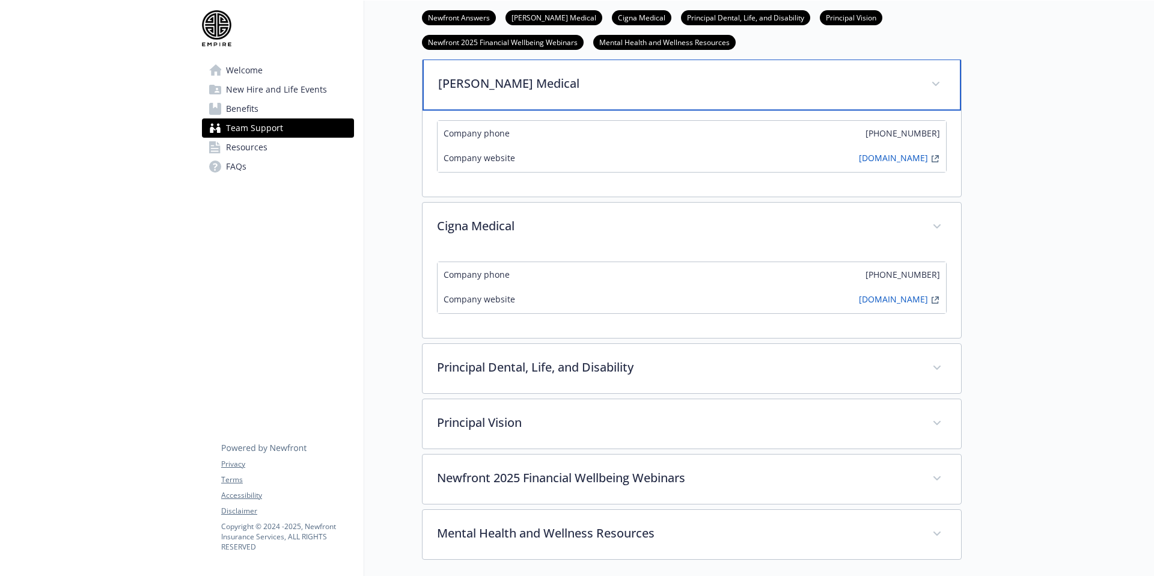
scroll to position [0, 0]
